Goal: Information Seeking & Learning: Find specific fact

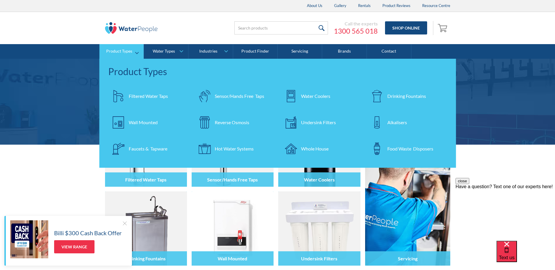
click at [314, 122] on div "Undersink Filters" at bounding box center [318, 122] width 35 height 7
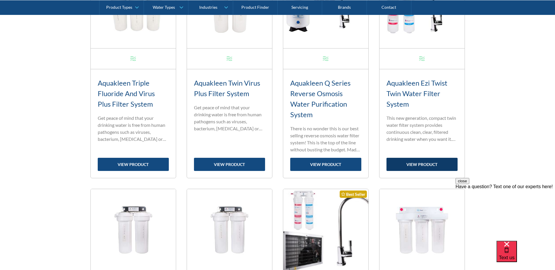
scroll to position [322, 0]
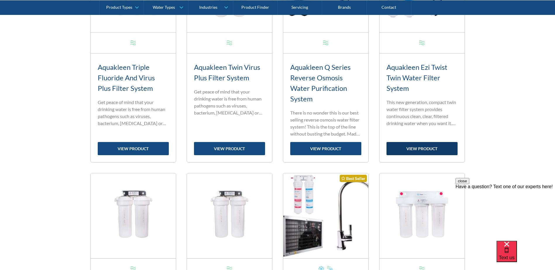
click at [424, 153] on link "view product" at bounding box center [421, 148] width 71 height 13
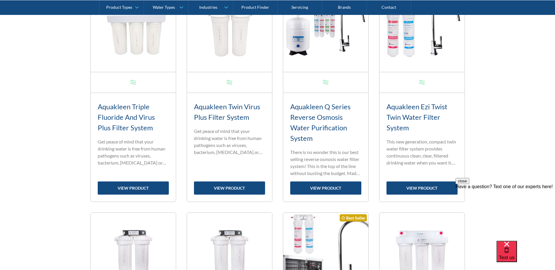
scroll to position [205, 0]
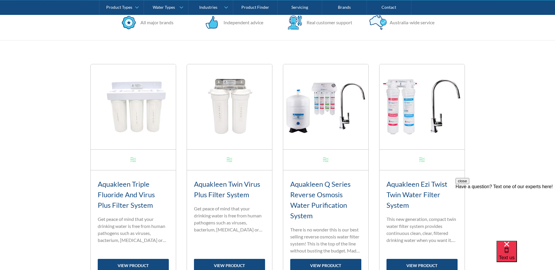
click at [320, 106] on img at bounding box center [325, 106] width 85 height 85
click at [332, 265] on link "view product" at bounding box center [325, 265] width 71 height 13
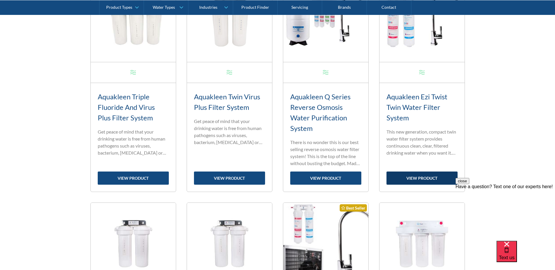
scroll to position [292, 0]
click at [416, 175] on link "view product" at bounding box center [421, 177] width 71 height 13
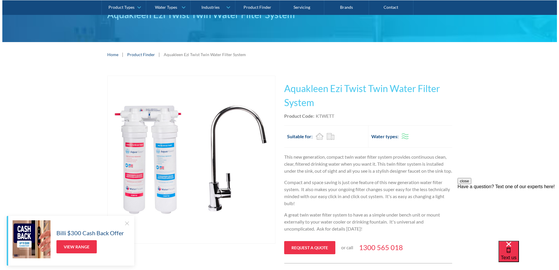
scroll to position [58, 0]
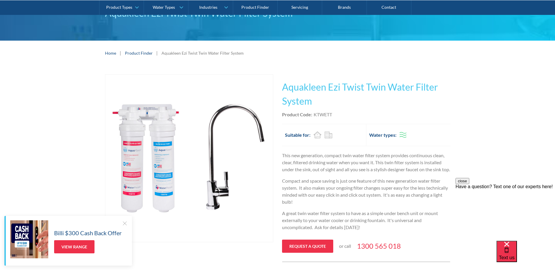
click at [156, 197] on img "open lightbox" at bounding box center [189, 159] width 168 height 168
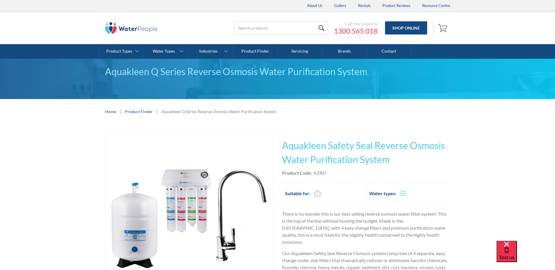
click at [183, 216] on img "open lightbox" at bounding box center [189, 217] width 168 height 168
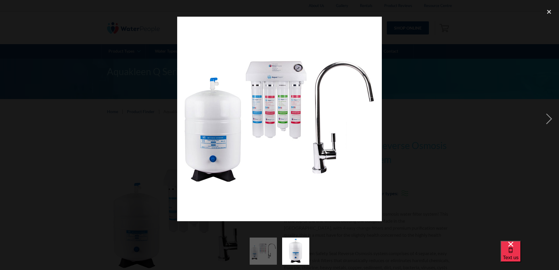
click at [261, 118] on img at bounding box center [279, 119] width 205 height 205
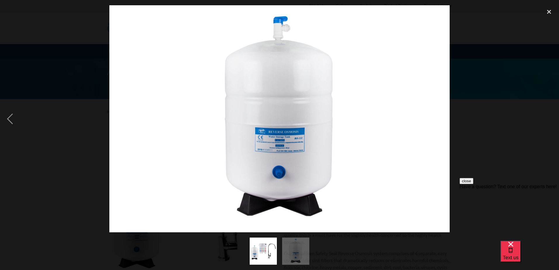
click at [290, 130] on img at bounding box center [279, 118] width 341 height 227
click at [373, 135] on img at bounding box center [279, 118] width 341 height 227
drag, startPoint x: 270, startPoint y: 125, endPoint x: 188, endPoint y: 115, distance: 82.5
click at [188, 115] on img at bounding box center [279, 118] width 341 height 227
drag, startPoint x: 233, startPoint y: 113, endPoint x: 170, endPoint y: 106, distance: 63.9
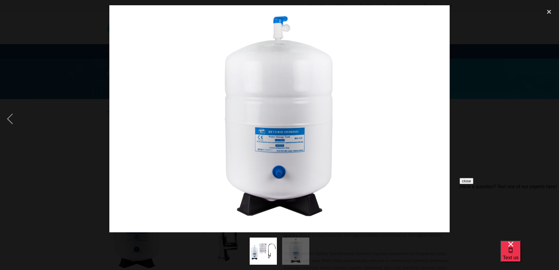
click at [171, 106] on img at bounding box center [279, 118] width 341 height 227
click at [444, 160] on div at bounding box center [279, 118] width 559 height 227
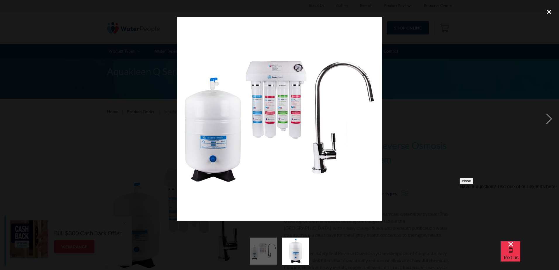
click at [548, 9] on div "close lightbox" at bounding box center [549, 11] width 20 height 13
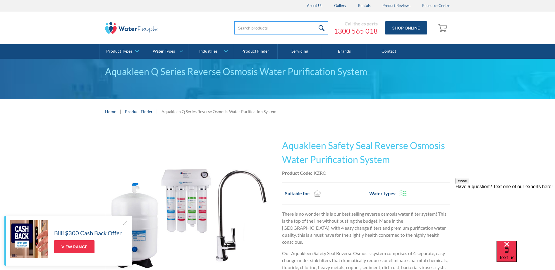
click at [259, 28] on input "search" at bounding box center [281, 27] width 94 height 13
type input "CCBQ10"
click at [315, 21] on input "submit" at bounding box center [321, 27] width 13 height 13
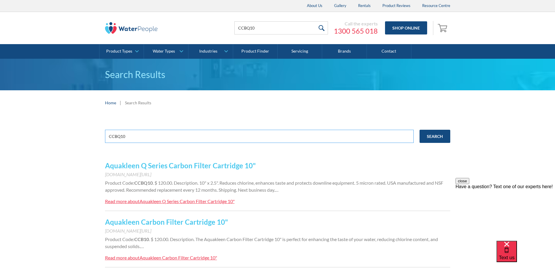
drag, startPoint x: 134, startPoint y: 135, endPoint x: 108, endPoint y: 135, distance: 26.0
click at [108, 135] on input "CCBQ10" at bounding box center [259, 136] width 308 height 13
type input "CSDQ10"
click at [419, 130] on input "Search" at bounding box center [434, 136] width 31 height 13
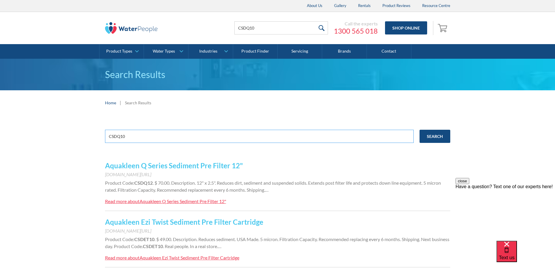
drag, startPoint x: 138, startPoint y: 137, endPoint x: 98, endPoint y: 137, distance: 39.8
click at [98, 137] on div "CSDQ10 Search Aquakleen Q Series Sediment Pre Filter 12" [DOMAIN_NAME][URL] Pro…" at bounding box center [277, 203] width 555 height 176
type input "CCBQ10"
click at [419, 130] on input "Search" at bounding box center [434, 136] width 31 height 13
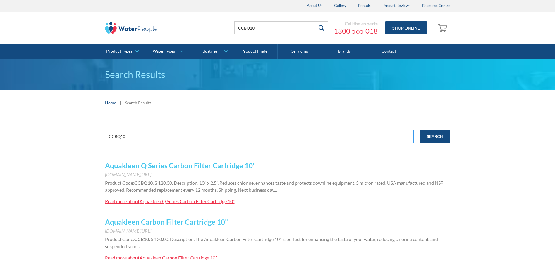
click at [142, 137] on input "CCBQ10" at bounding box center [259, 136] width 308 height 13
click at [419, 130] on input "Search" at bounding box center [434, 136] width 31 height 13
click at [435, 137] on input "Search" at bounding box center [434, 136] width 31 height 13
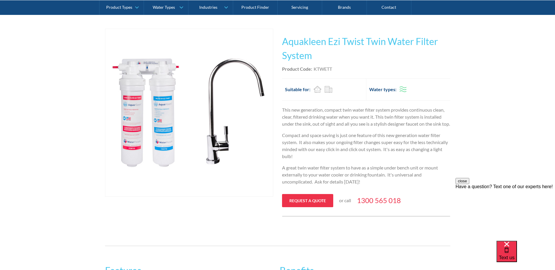
scroll to position [117, 0]
